Goal: Book appointment/travel/reservation

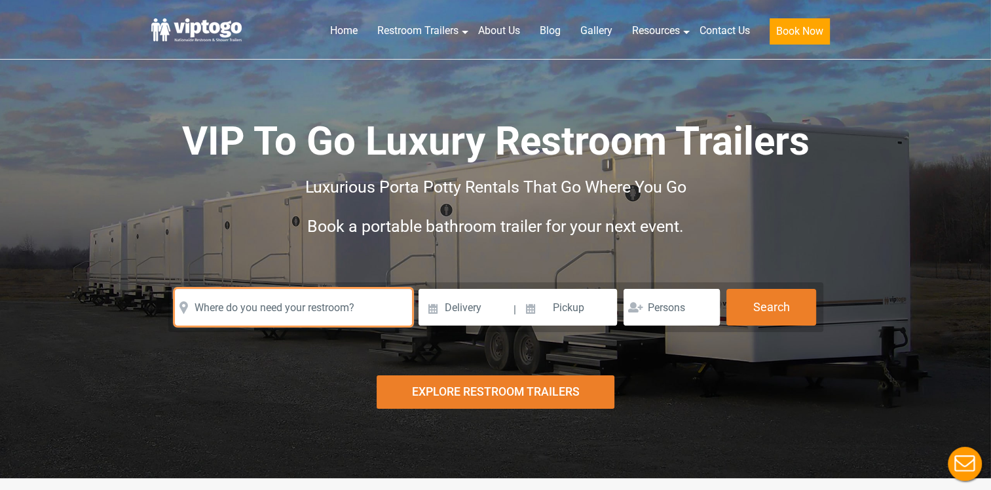
click at [283, 312] on input "text" at bounding box center [293, 307] width 237 height 37
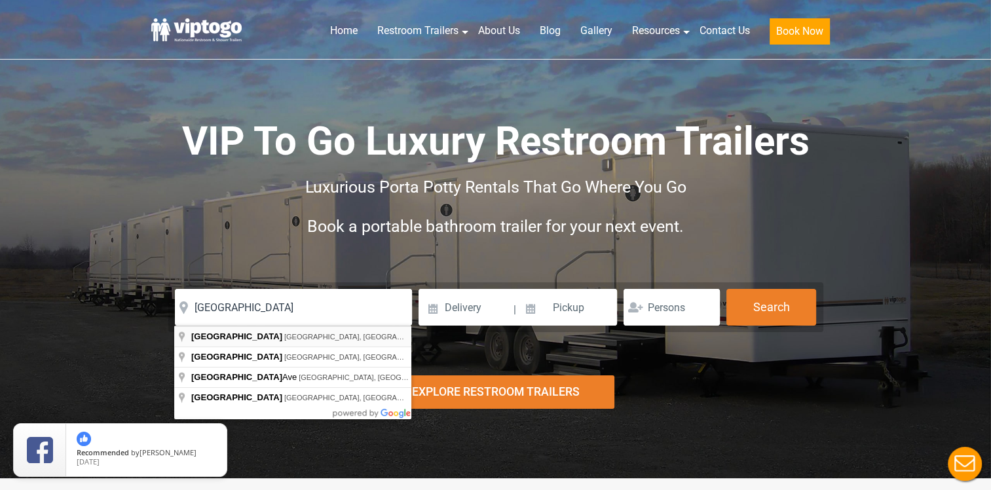
type input "[GEOGRAPHIC_DATA], [GEOGRAPHIC_DATA], [GEOGRAPHIC_DATA]"
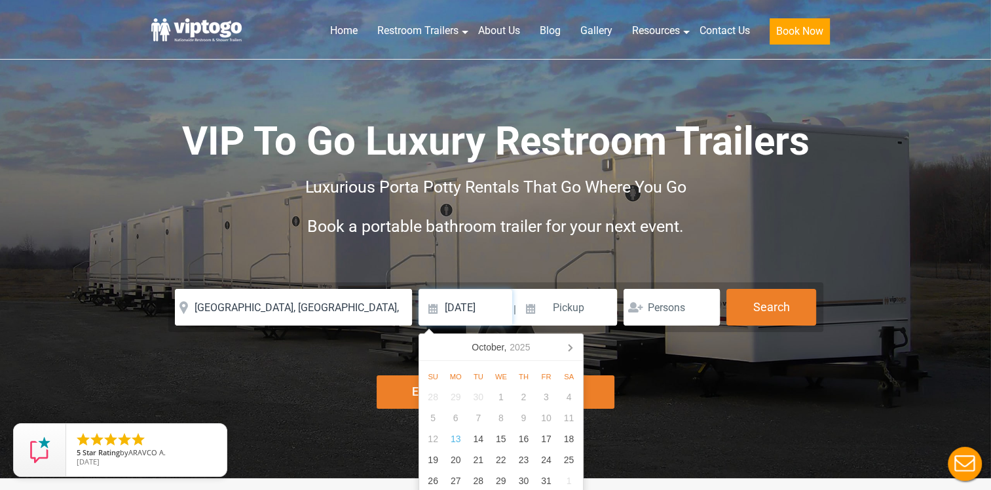
type input "[DATE]"
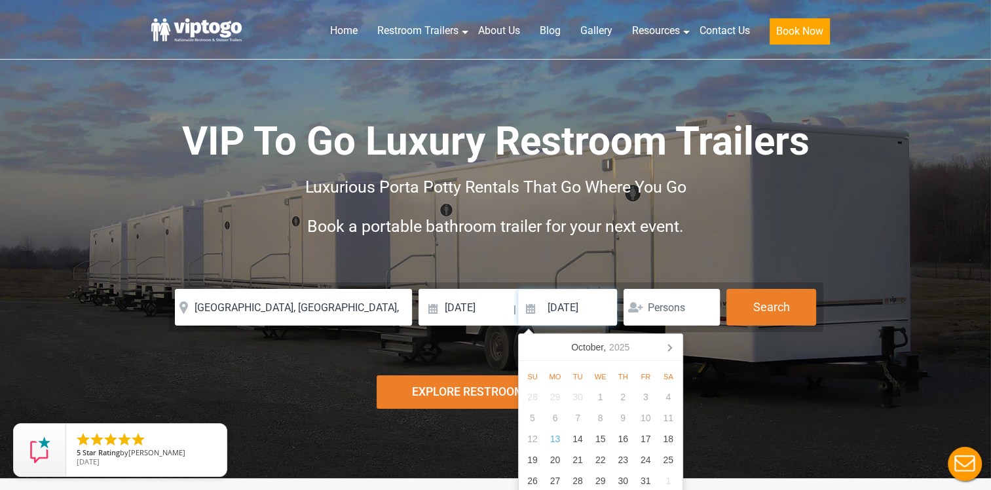
type input "[DATE]"
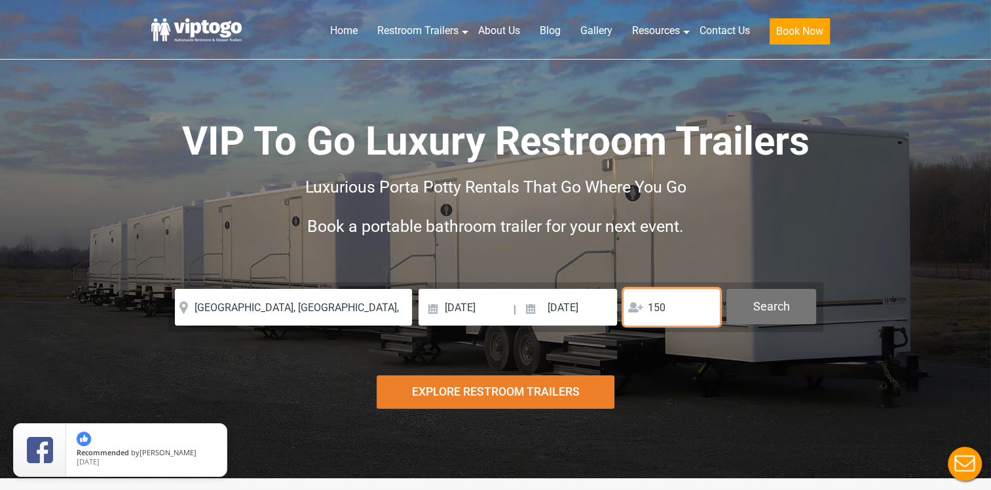
type input "150"
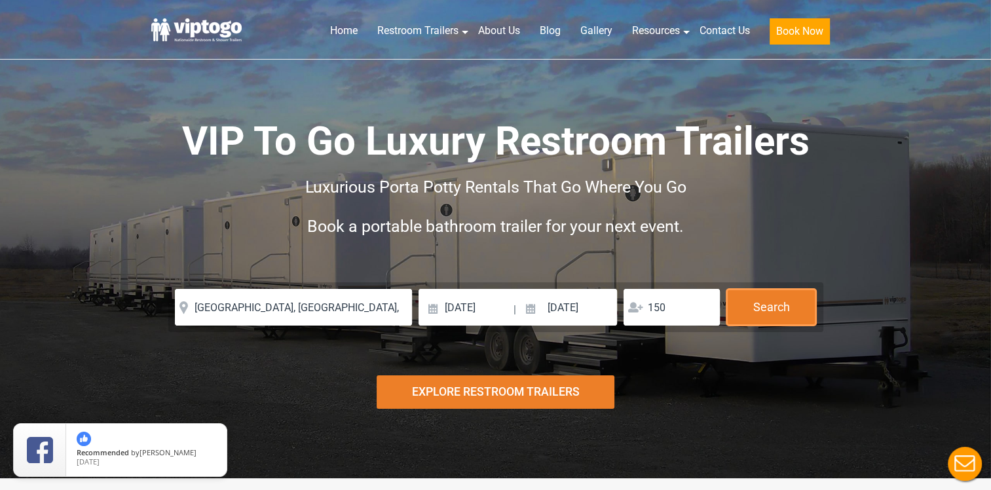
drag, startPoint x: 782, startPoint y: 297, endPoint x: 715, endPoint y: 352, distance: 86.1
click at [782, 297] on button "Search" at bounding box center [771, 307] width 90 height 37
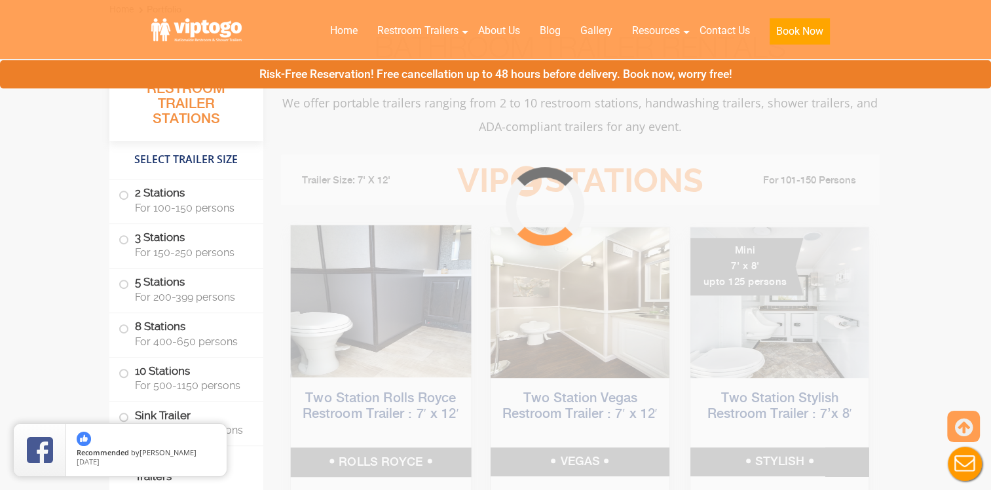
scroll to position [531, 0]
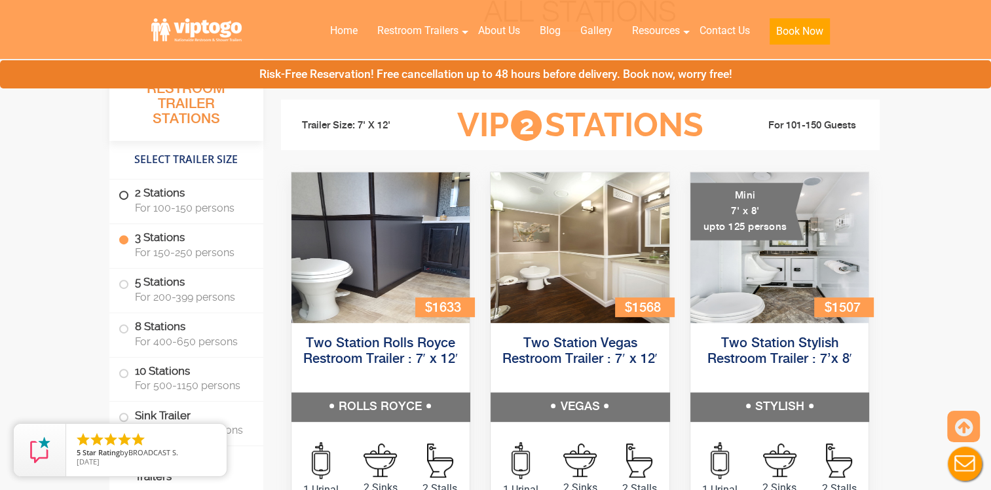
click at [124, 195] on span at bounding box center [123, 195] width 5 height 5
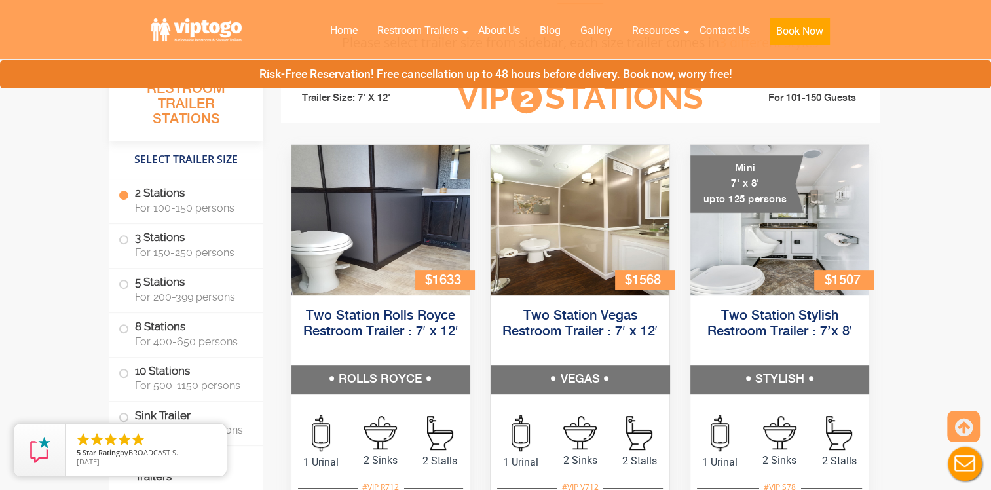
scroll to position [578, 0]
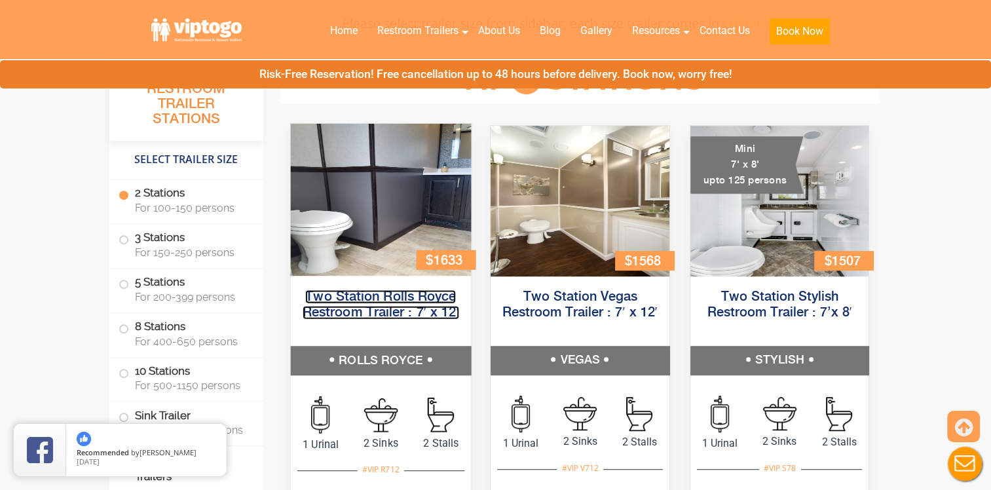
click at [396, 290] on link "Two Station Rolls Royce Restroom Trailer : 7′ x 12′" at bounding box center [380, 304] width 157 height 29
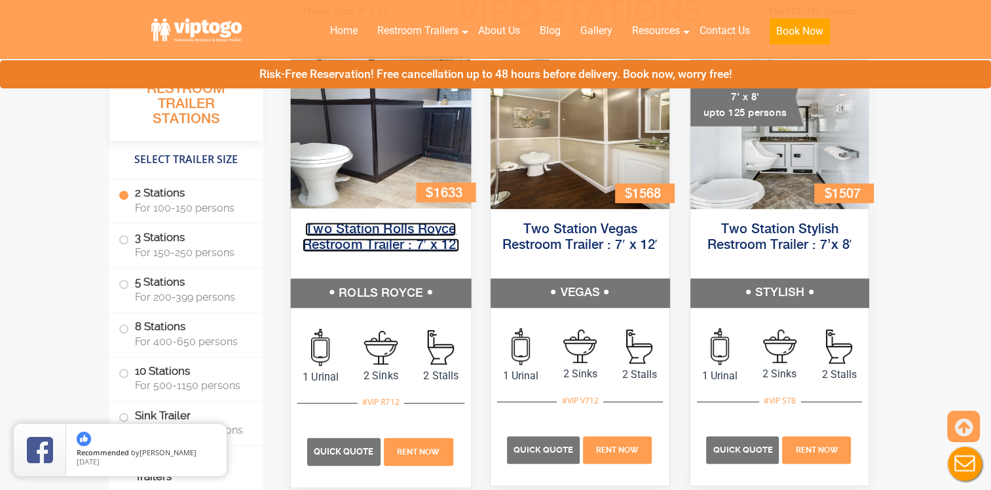
scroll to position [666, 0]
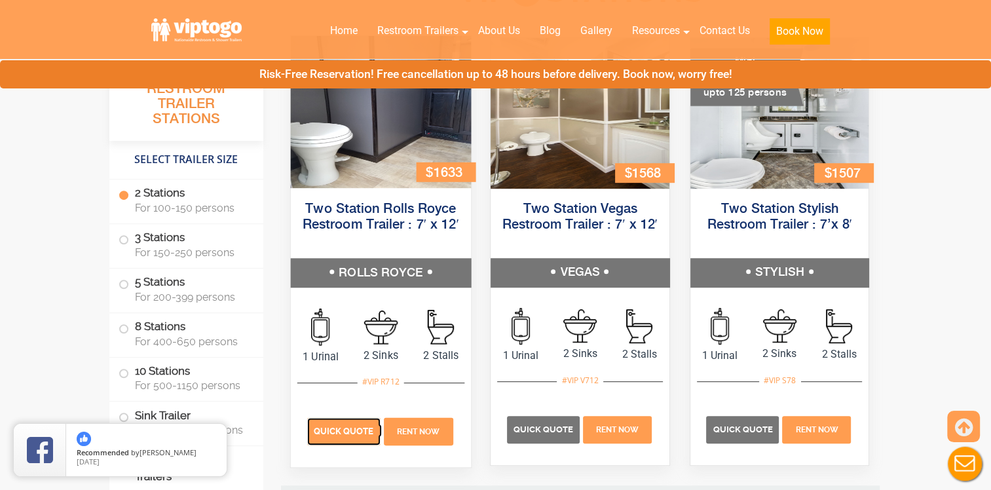
click at [356, 428] on span "Quick Quote" at bounding box center [343, 431] width 60 height 10
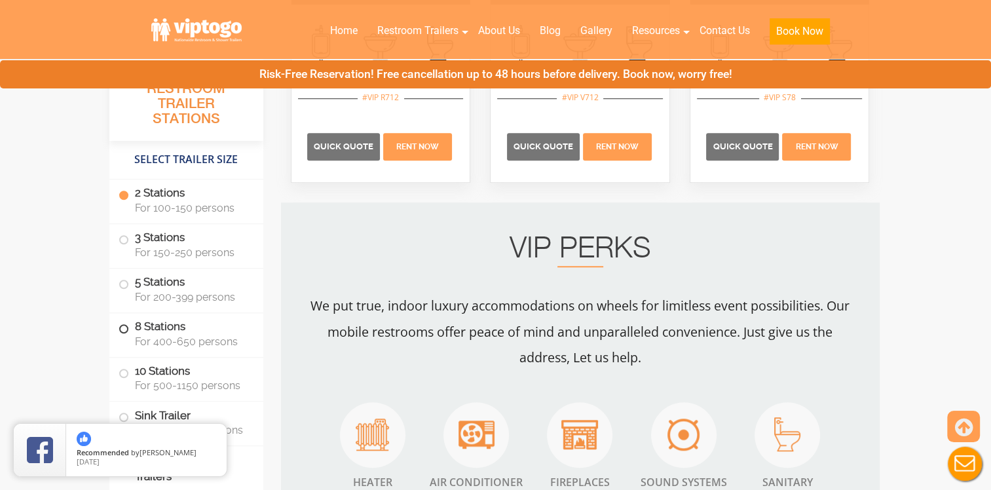
click at [121, 326] on span at bounding box center [123, 328] width 5 height 5
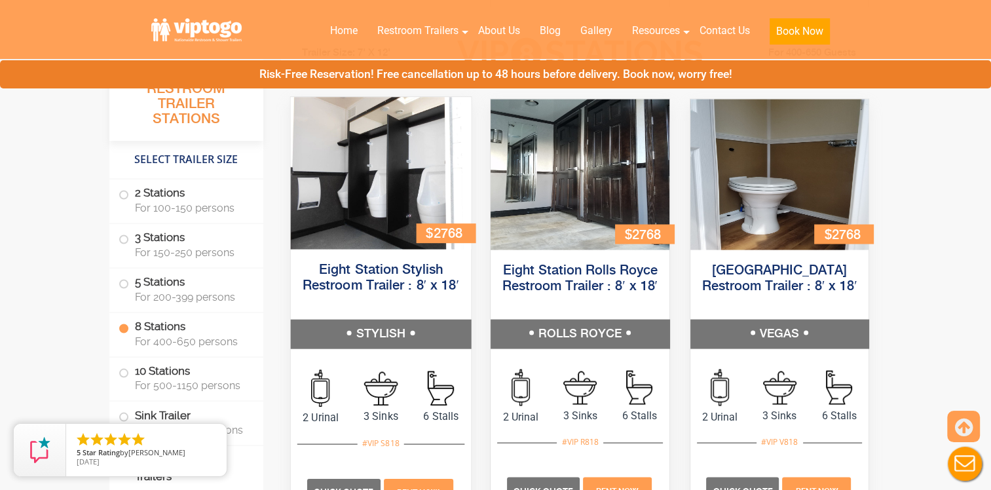
scroll to position [2504, 0]
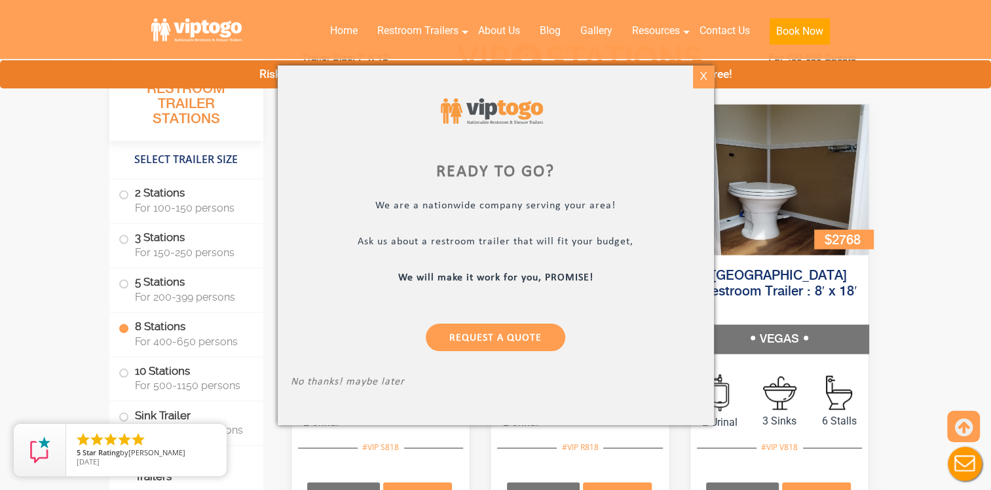
click at [702, 75] on div "X" at bounding box center [703, 77] width 20 height 22
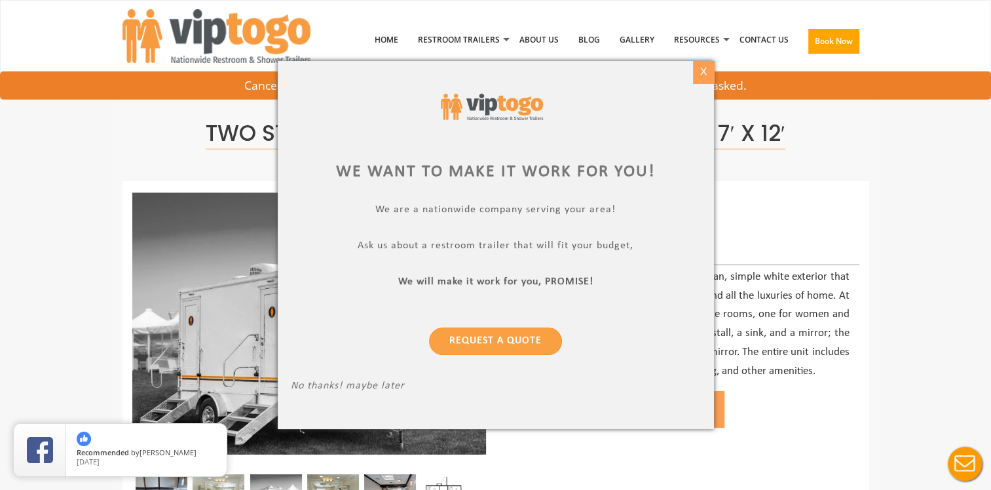
click at [702, 69] on div "X" at bounding box center [703, 72] width 20 height 22
